Goal: Task Accomplishment & Management: Manage account settings

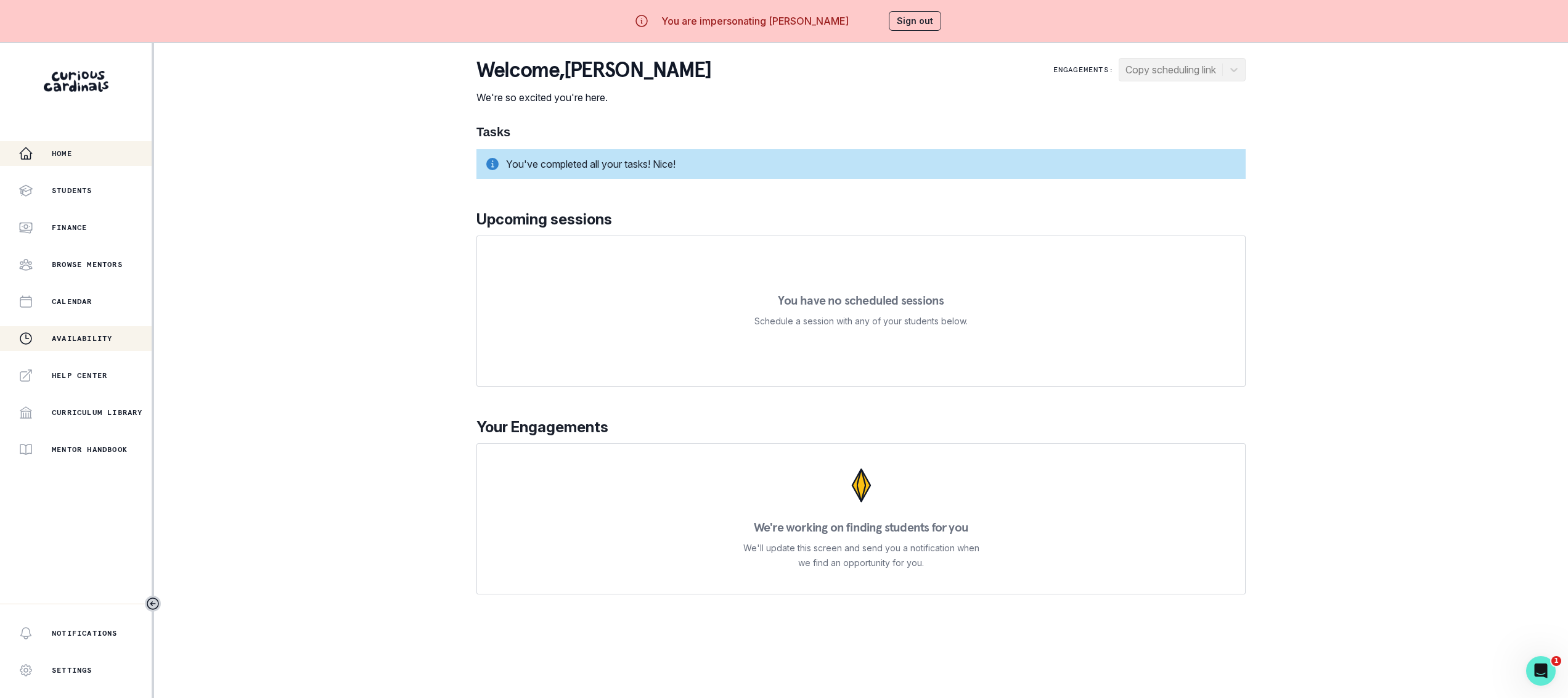
click at [104, 329] on button "Availability" at bounding box center [76, 338] width 152 height 25
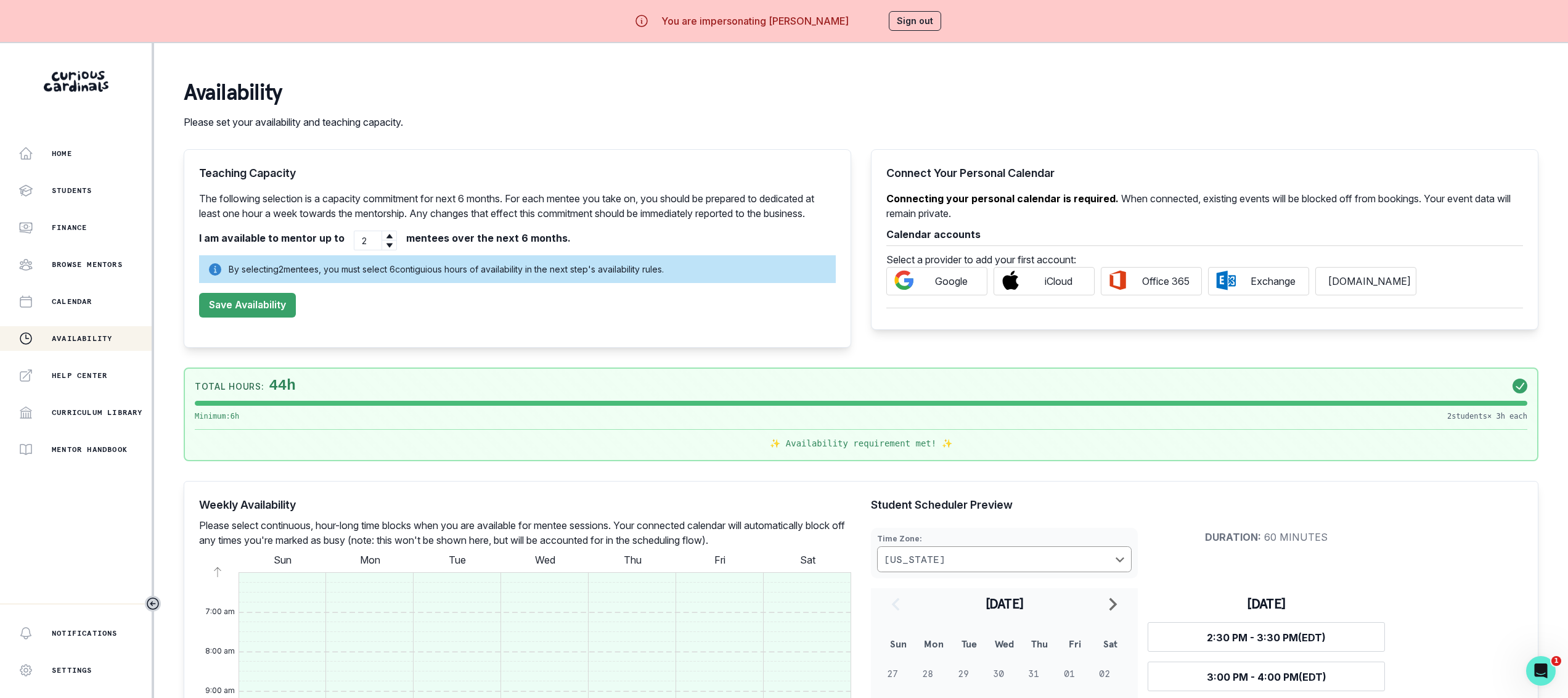
click at [914, 20] on button "Sign out" at bounding box center [915, 21] width 53 height 19
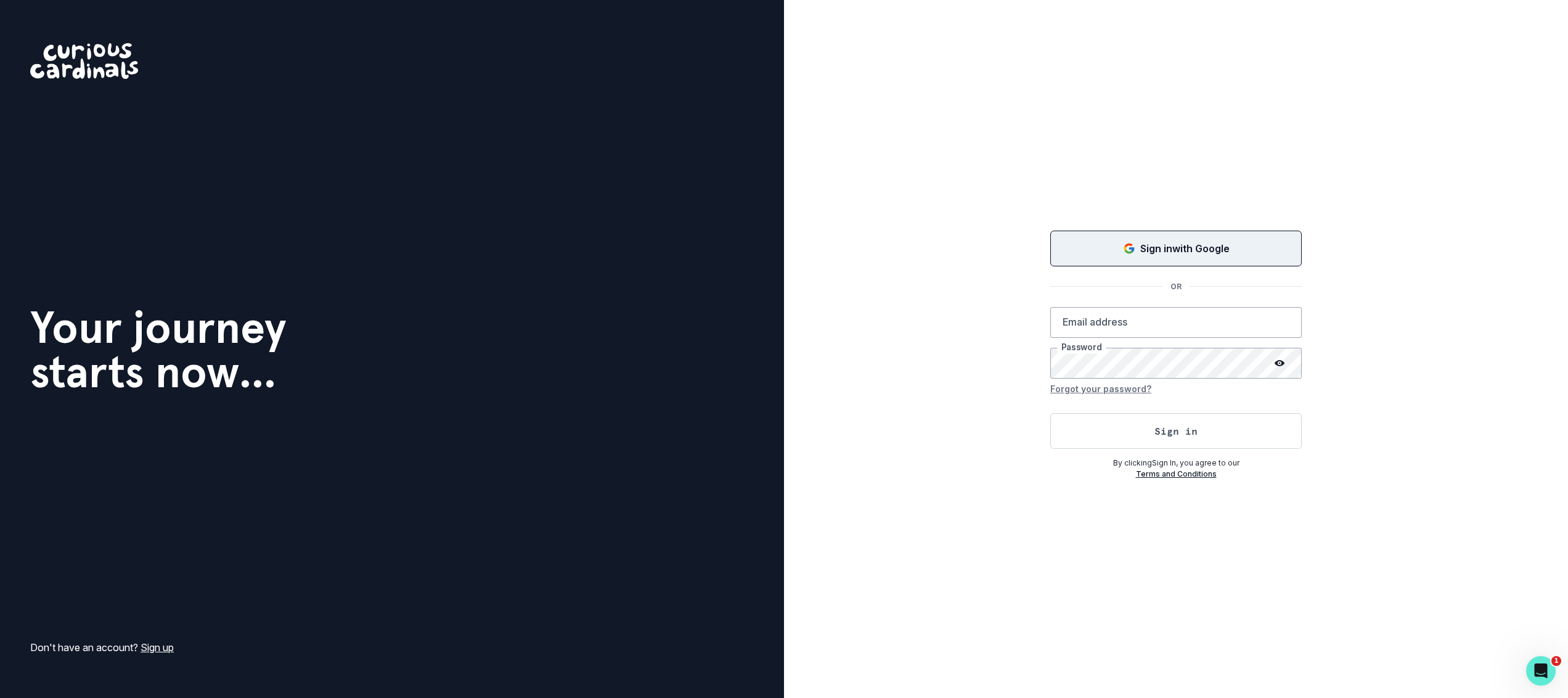
click at [1069, 239] on button "Sign in with Google" at bounding box center [1175, 248] width 251 height 36
